Goal: Find specific page/section: Find specific page/section

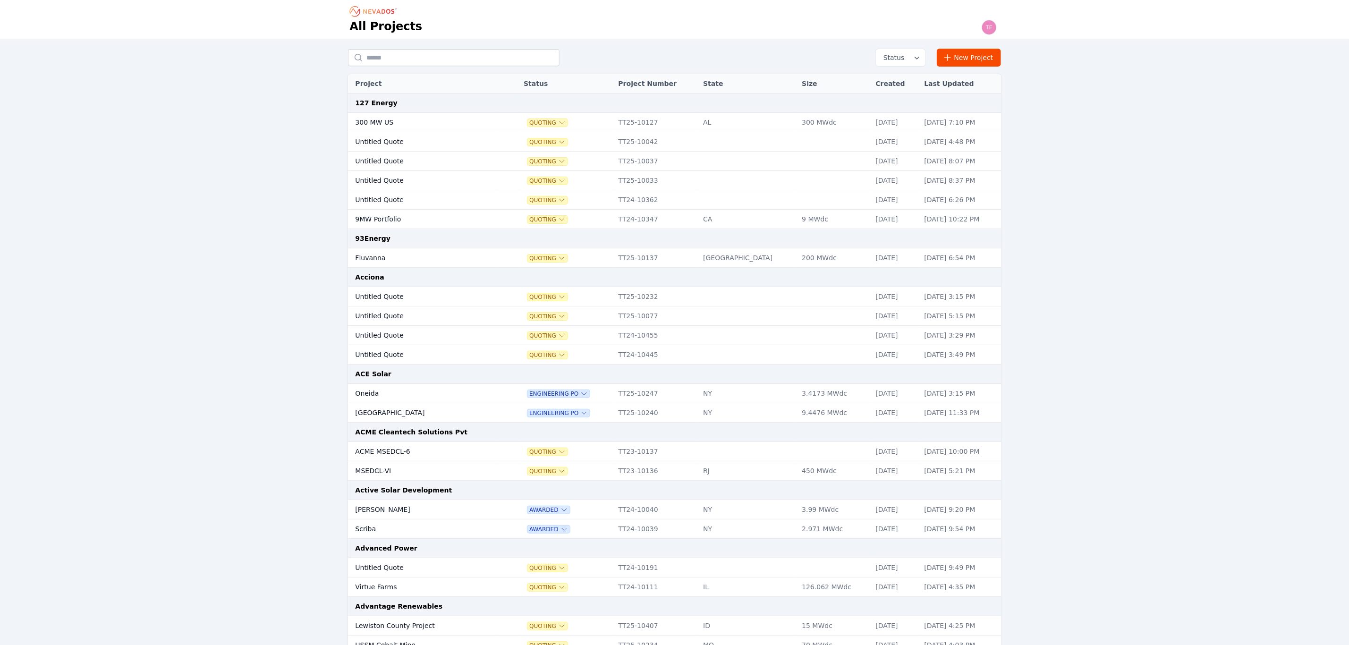
click at [911, 59] on button "Status" at bounding box center [901, 57] width 50 height 17
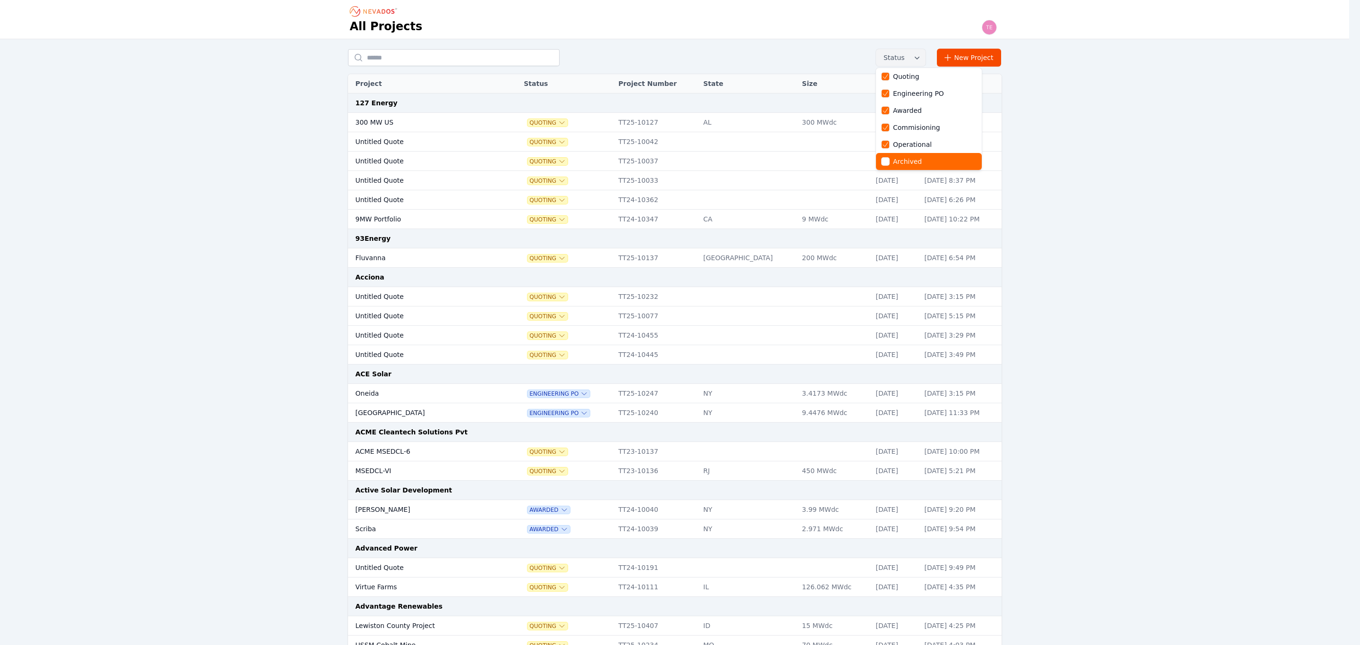
click at [889, 166] on div "Archived" at bounding box center [923, 161] width 83 height 9
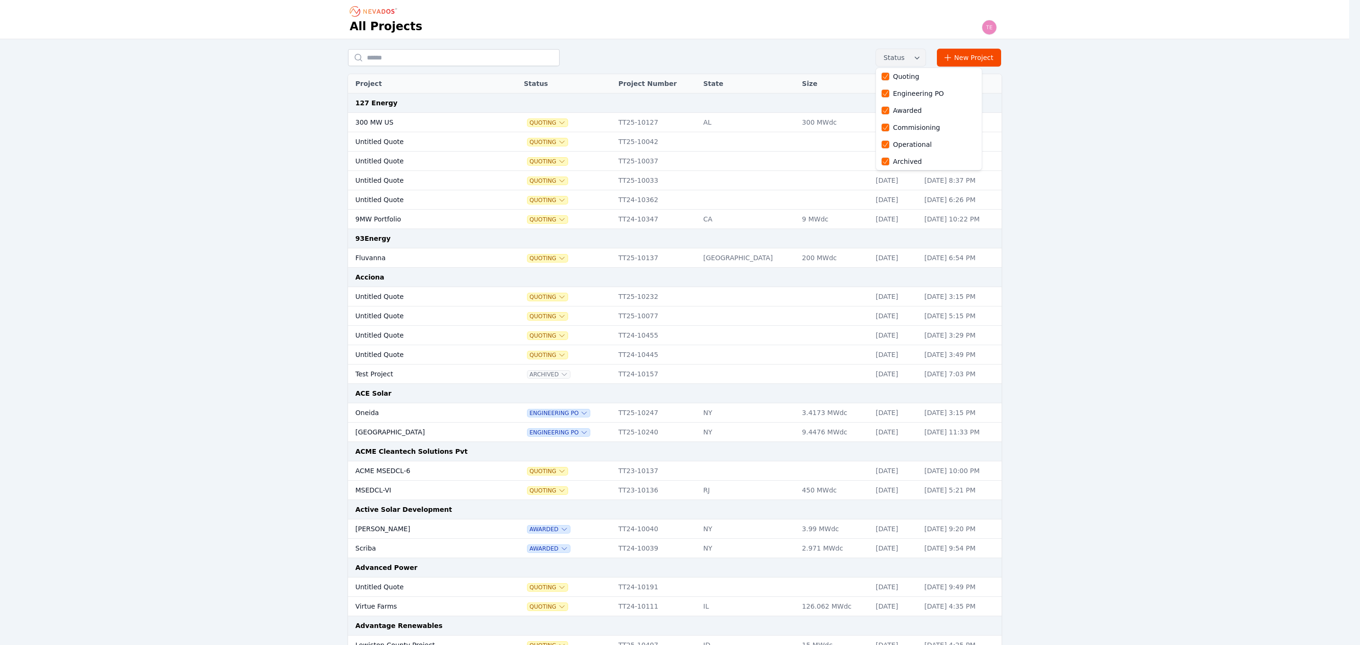
click at [397, 59] on div "Status Quoting Engineering PO Awarded Commisioning Operational Archived New Pro…" at bounding box center [675, 58] width 654 height 18
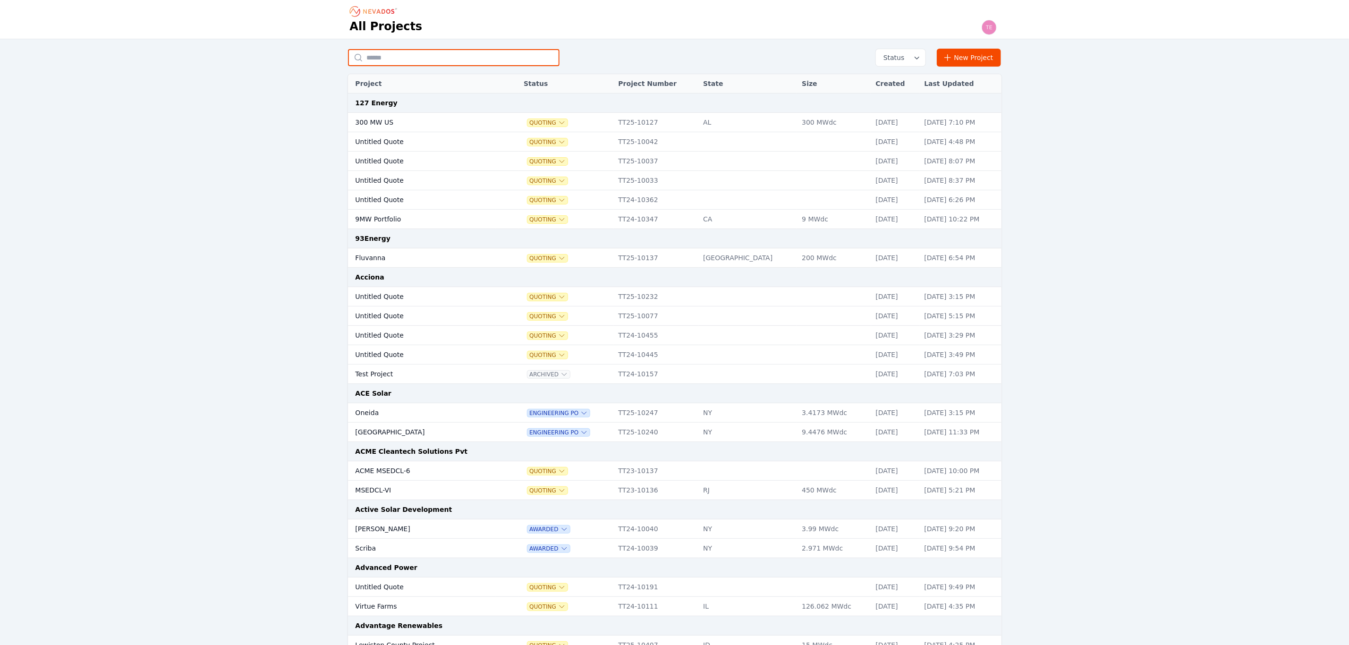
click at [397, 59] on input "text" at bounding box center [454, 57] width 212 height 17
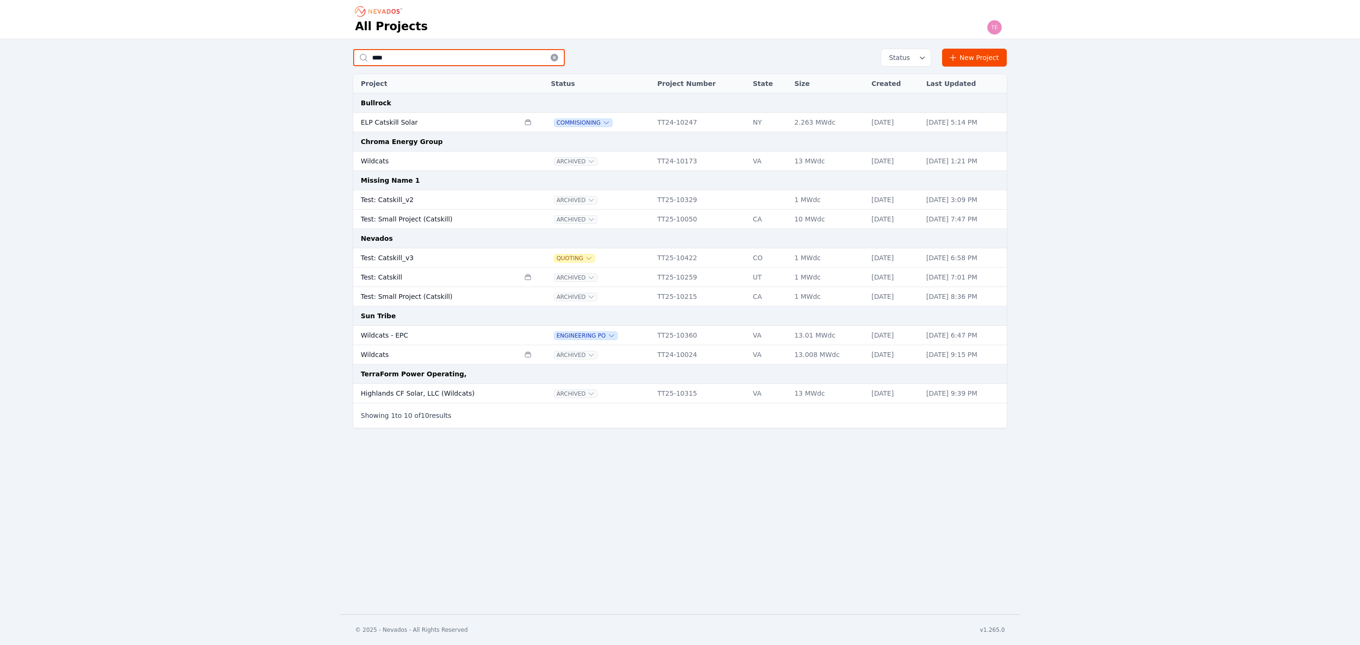
type input "****"
click at [448, 197] on td "Test: Catskill_v2" at bounding box center [436, 199] width 166 height 19
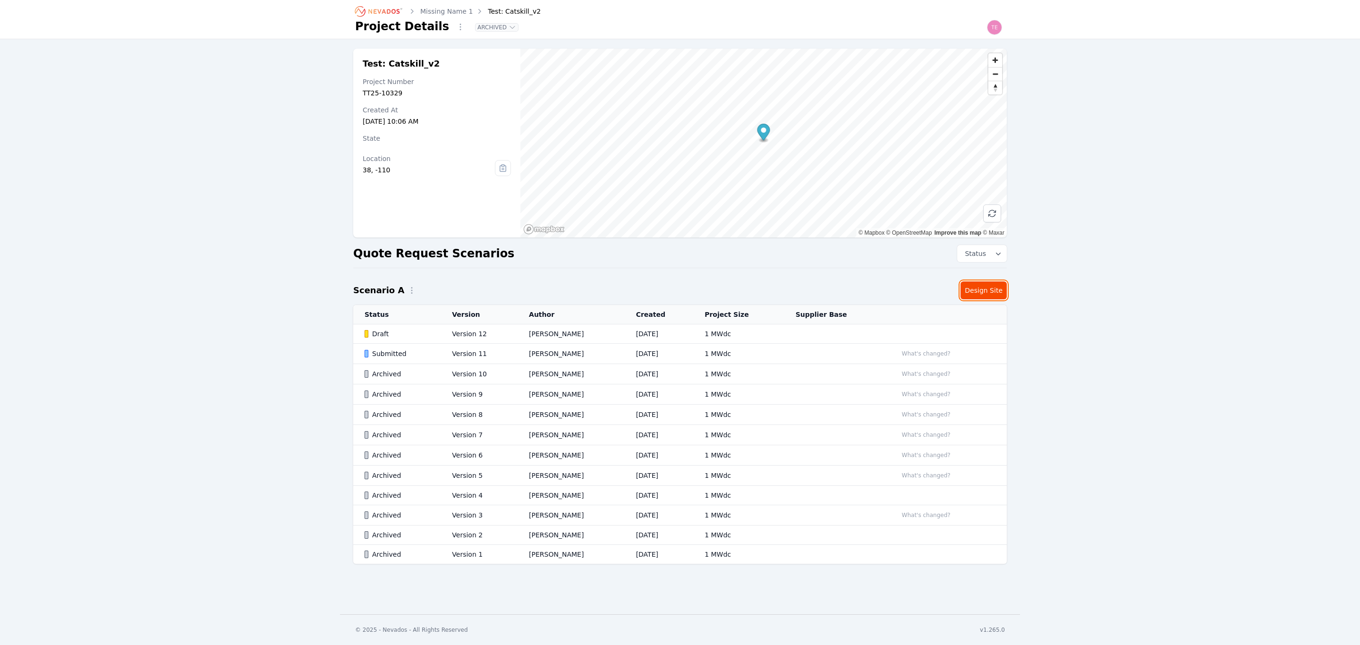
click at [975, 294] on link "Design Site" at bounding box center [984, 290] width 46 height 18
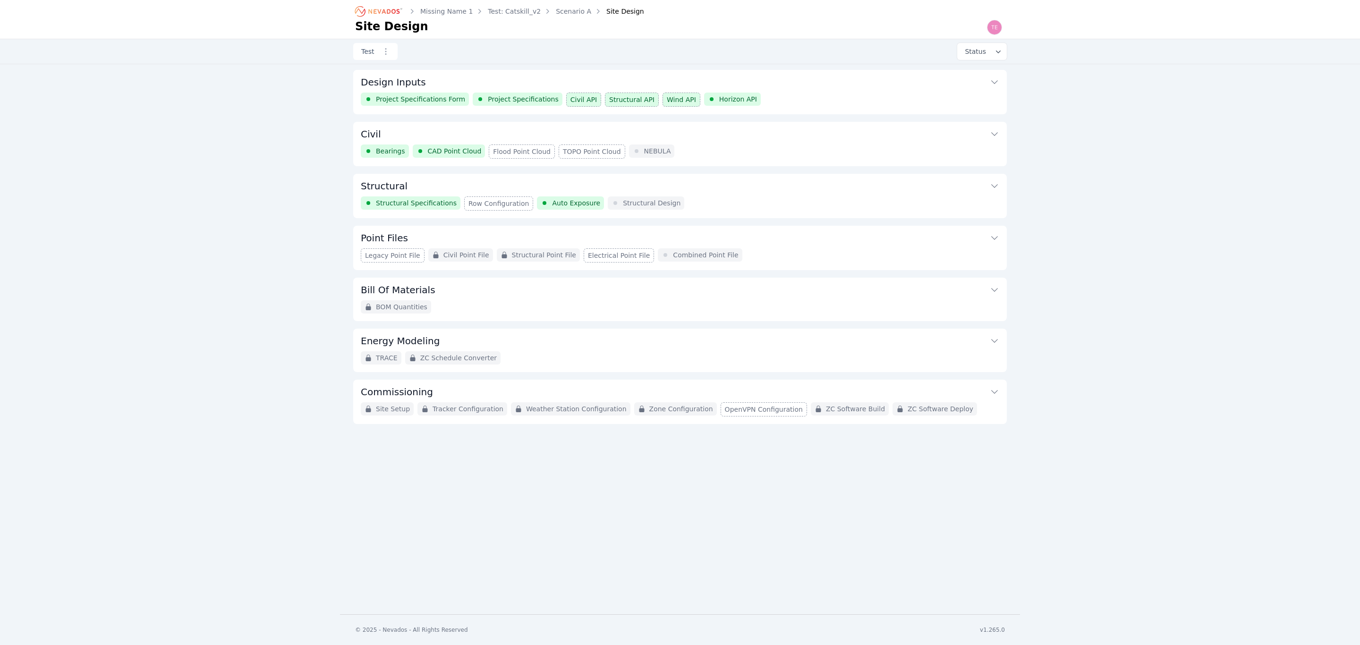
click at [570, 305] on div "BOM Quantities" at bounding box center [680, 306] width 638 height 13
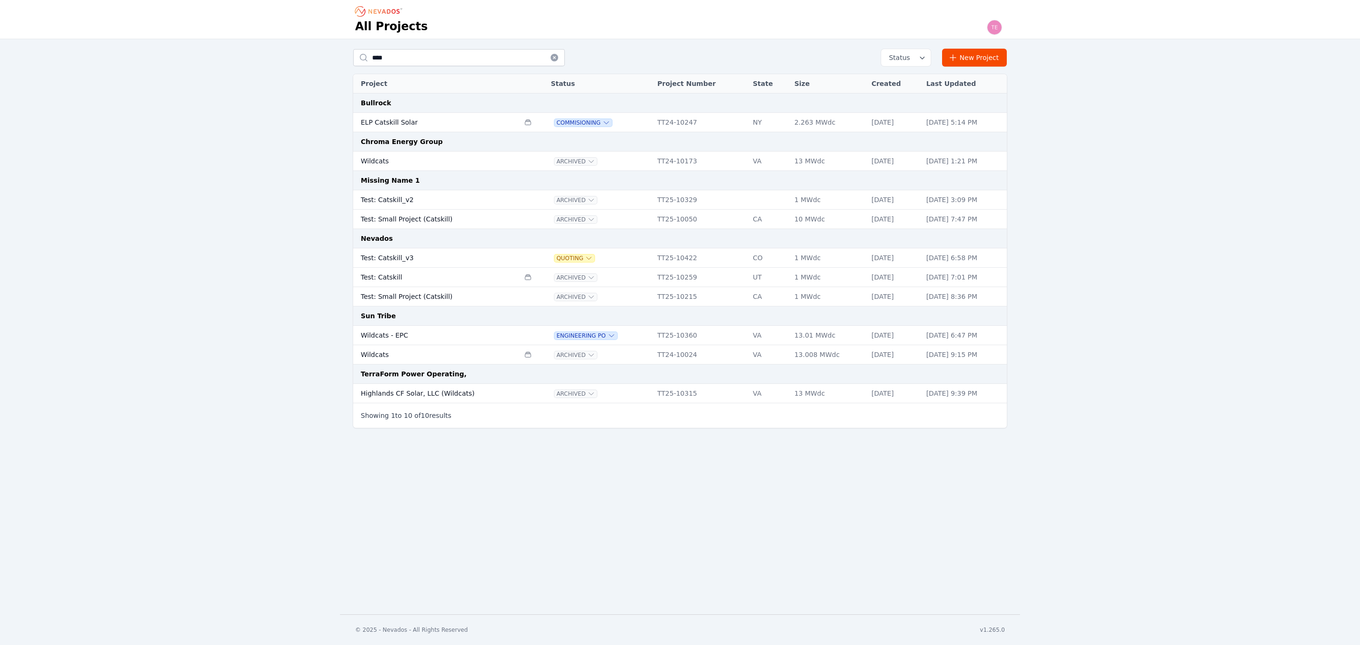
click at [431, 282] on td "Test: Catskill" at bounding box center [436, 277] width 166 height 19
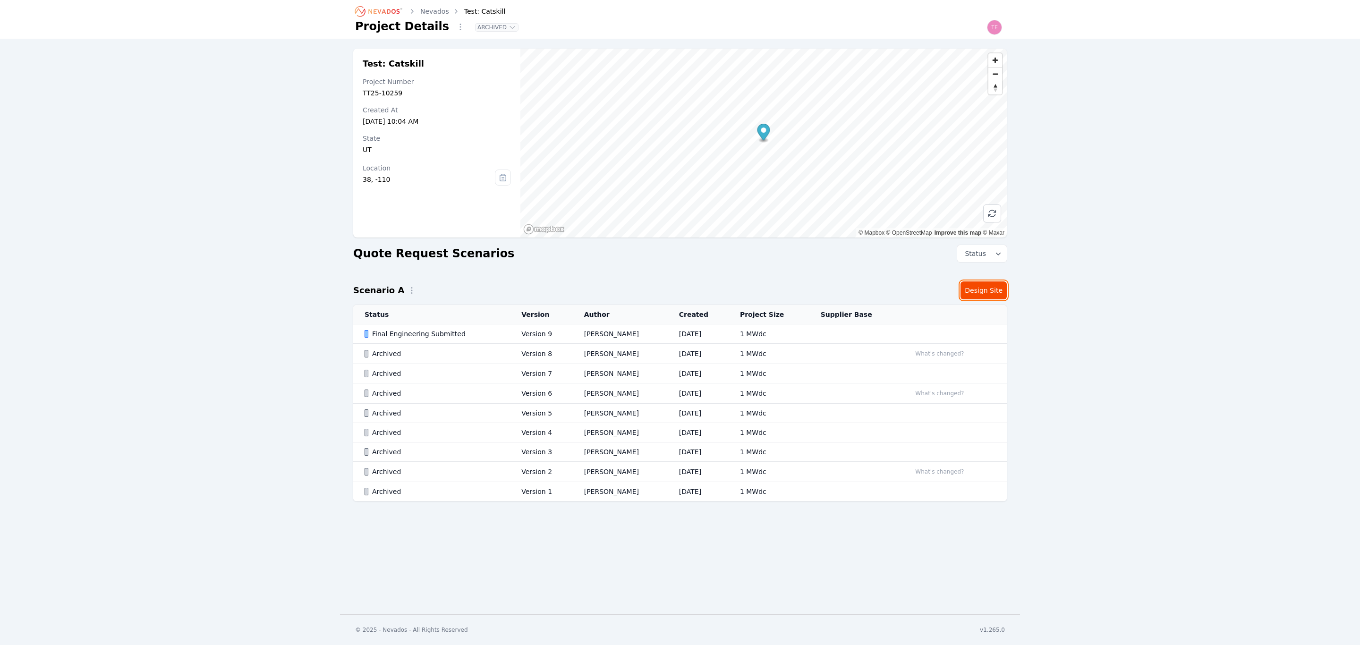
click at [992, 283] on link "Design Site" at bounding box center [984, 290] width 46 height 18
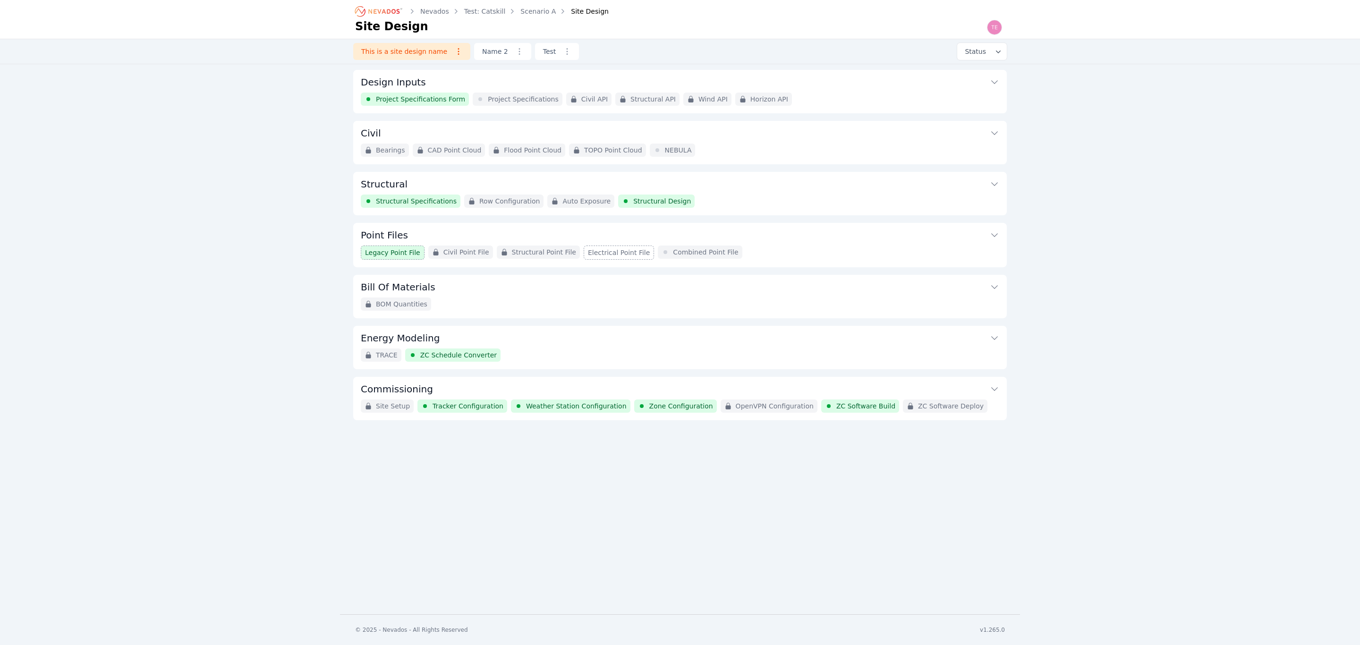
click at [599, 289] on button "Bill Of Materials" at bounding box center [680, 286] width 638 height 23
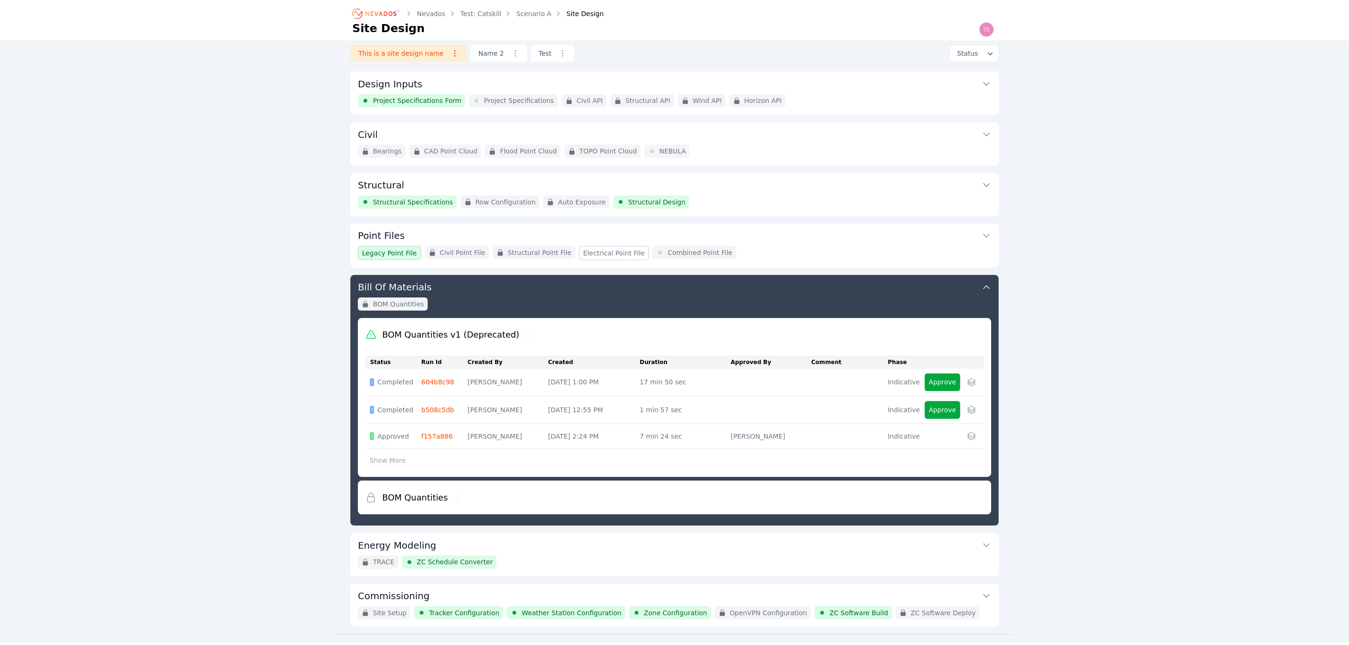
scroll to position [26, 0]
